Goal: Navigation & Orientation: Find specific page/section

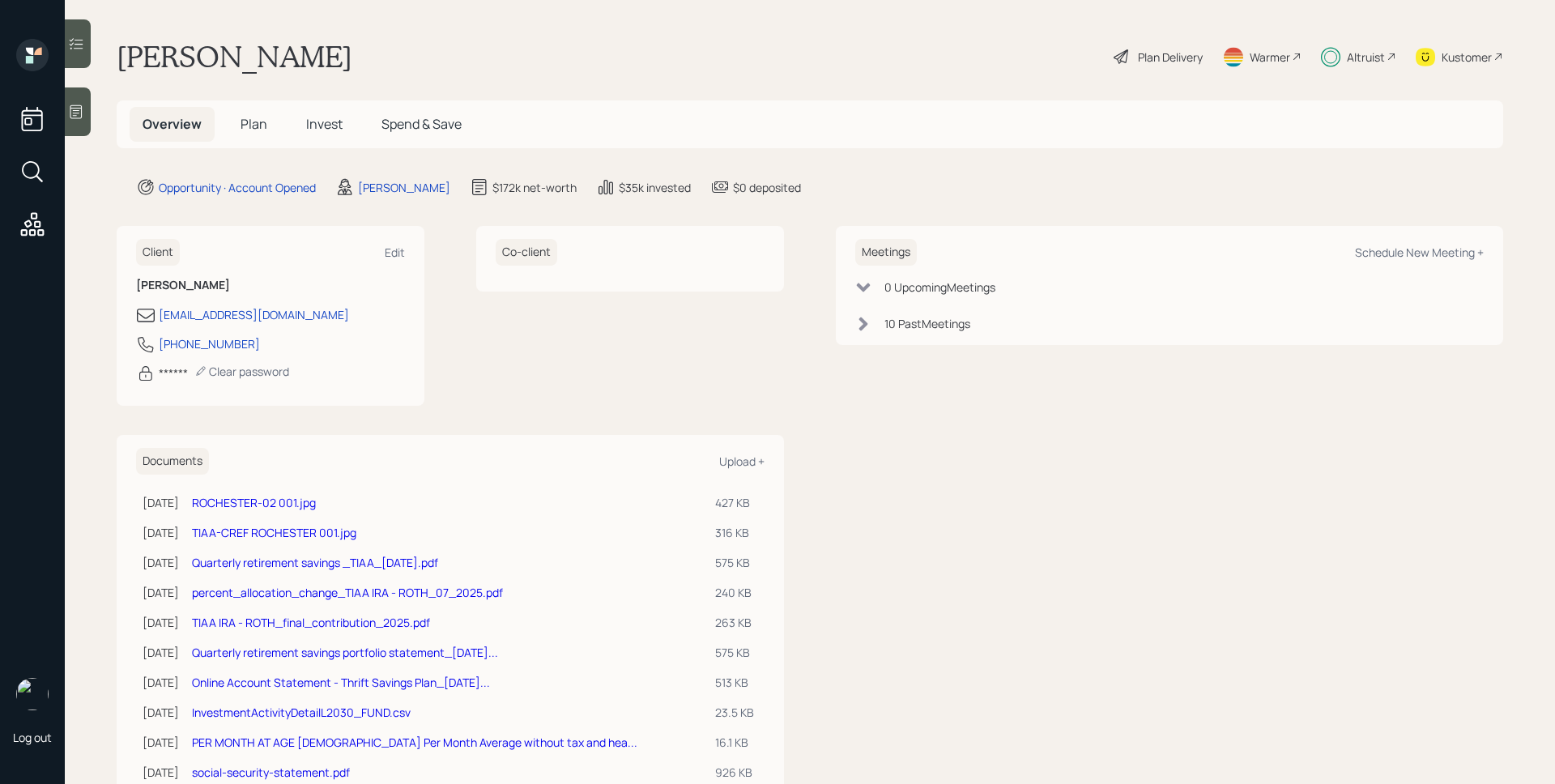
click at [1334, 47] on div "Altruist" at bounding box center [1358, 56] width 75 height 36
